Goal: Transaction & Acquisition: Purchase product/service

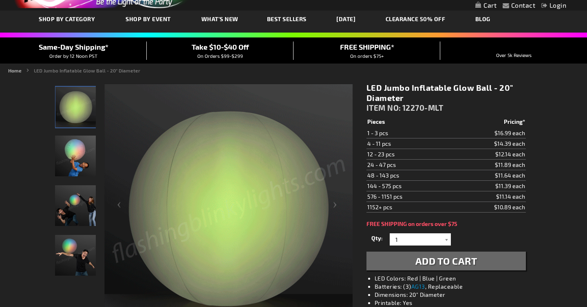
scroll to position [50, 0]
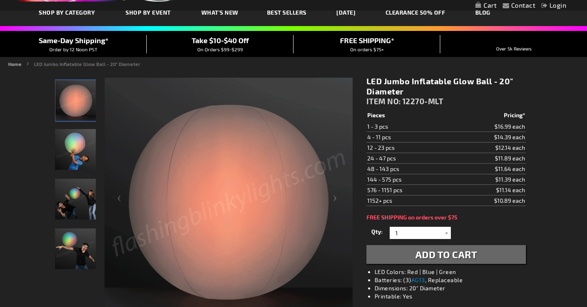
click at [77, 160] on img "Boy displaying Light Up Inflatable LED Glow Ball" at bounding box center [75, 149] width 41 height 41
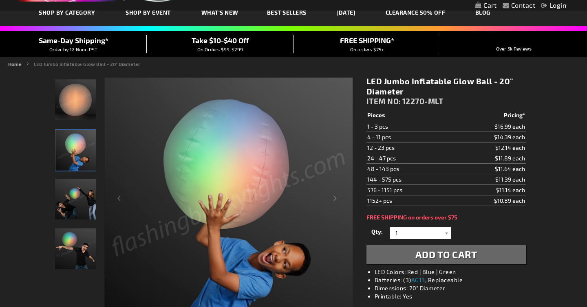
click at [78, 203] on img "Friends displaying Light Up Inflatable LED Glow Ball" at bounding box center [75, 199] width 41 height 41
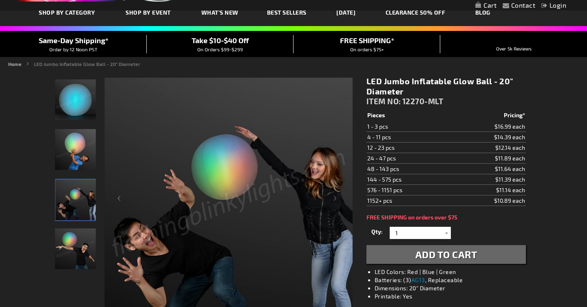
click at [79, 249] on img "Male displaying Light Up Inflatable LED Glow Ball" at bounding box center [75, 249] width 41 height 41
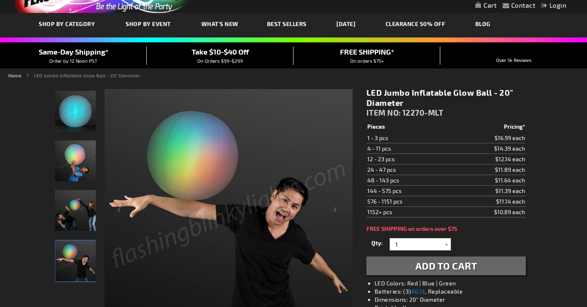
scroll to position [0, 0]
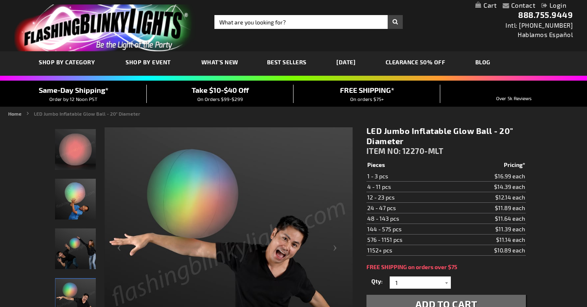
click at [428, 62] on link "CLEARANCE 50% OFF" at bounding box center [415, 61] width 72 height 27
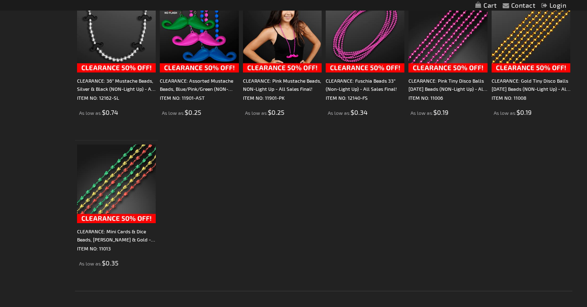
scroll to position [1388, 0]
